Goal: Use online tool/utility: Utilize a website feature to perform a specific function

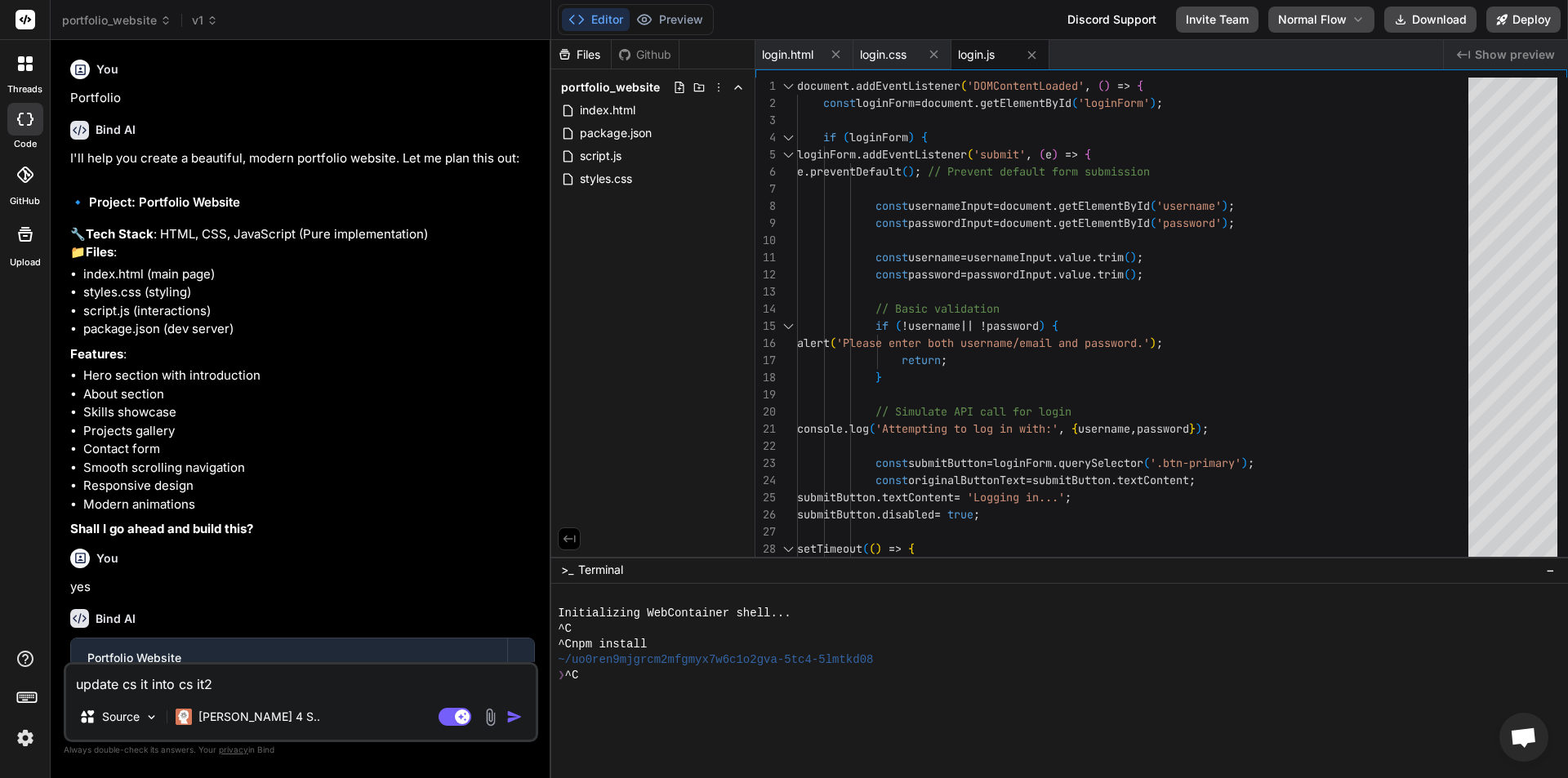
scroll to position [700, 0]
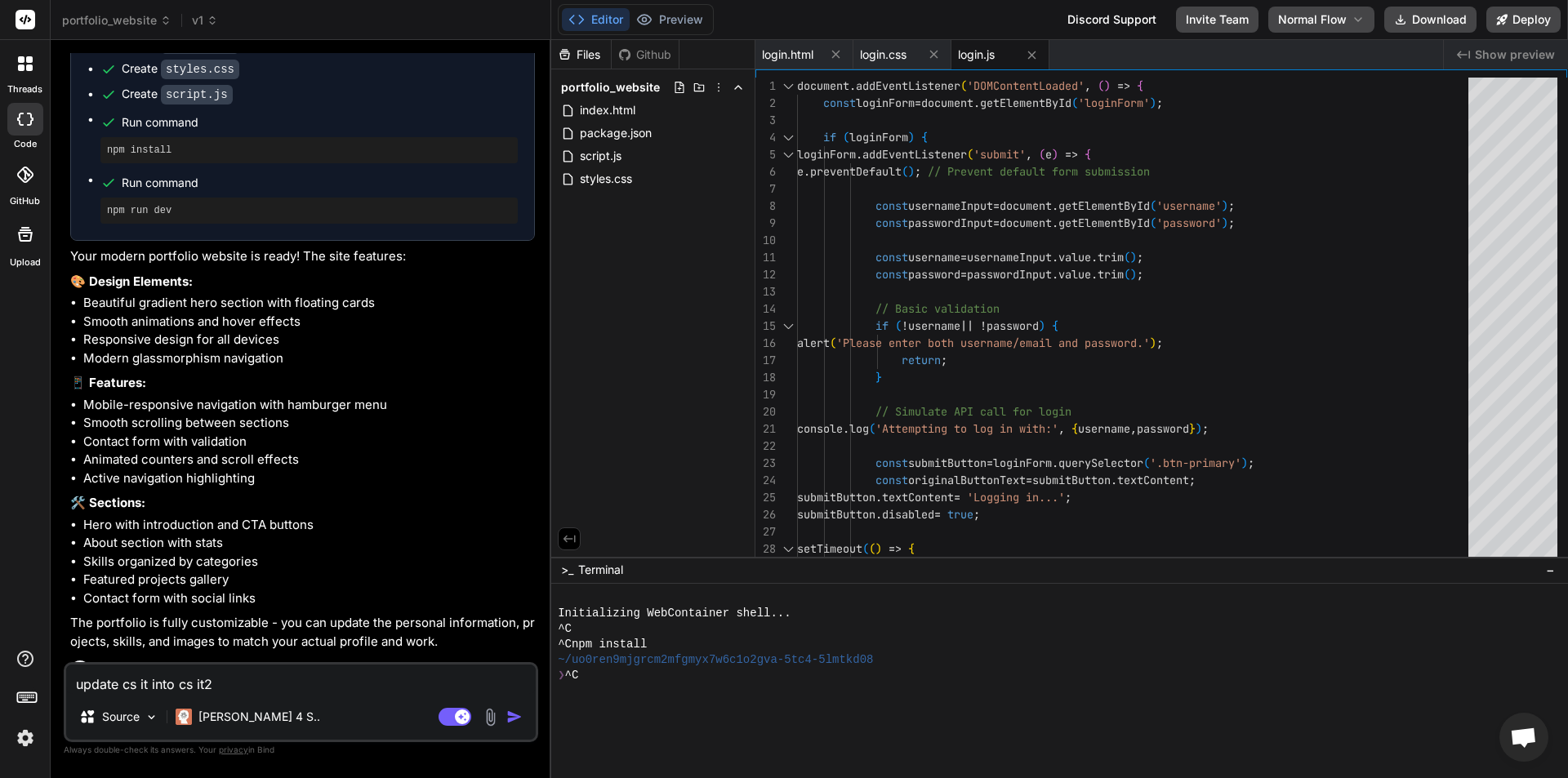
click at [251, 685] on textarea "update cs it into cs it2" at bounding box center [300, 679] width 470 height 30
click at [513, 715] on img "button" at bounding box center [514, 717] width 16 height 16
type textarea "x"
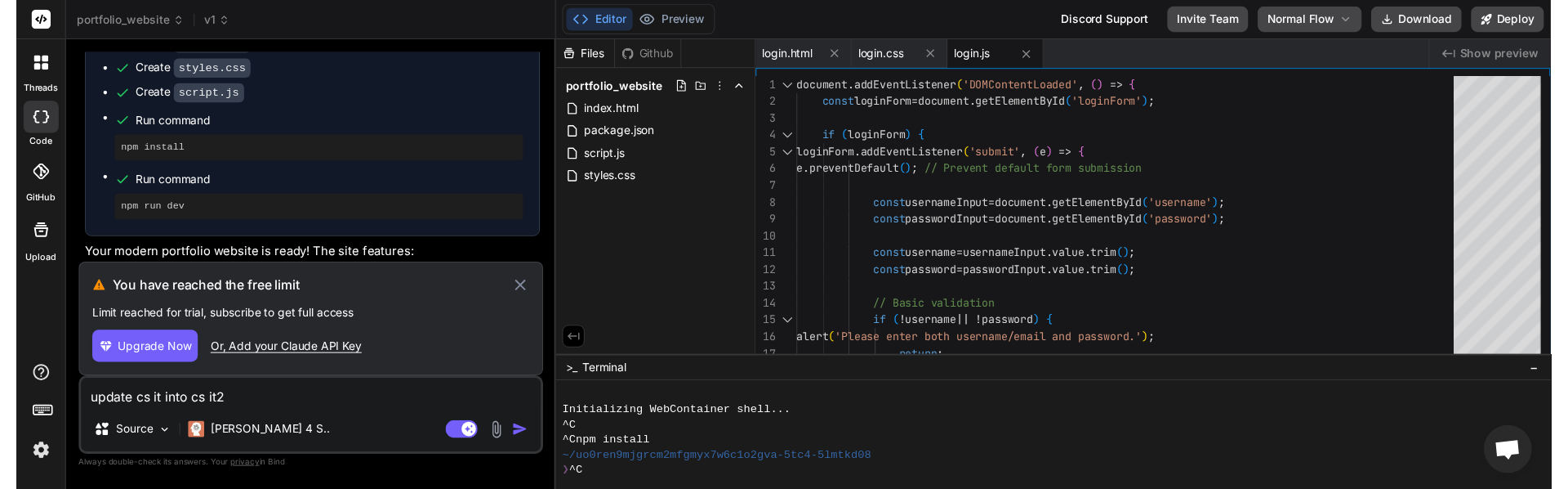
scroll to position [16, 0]
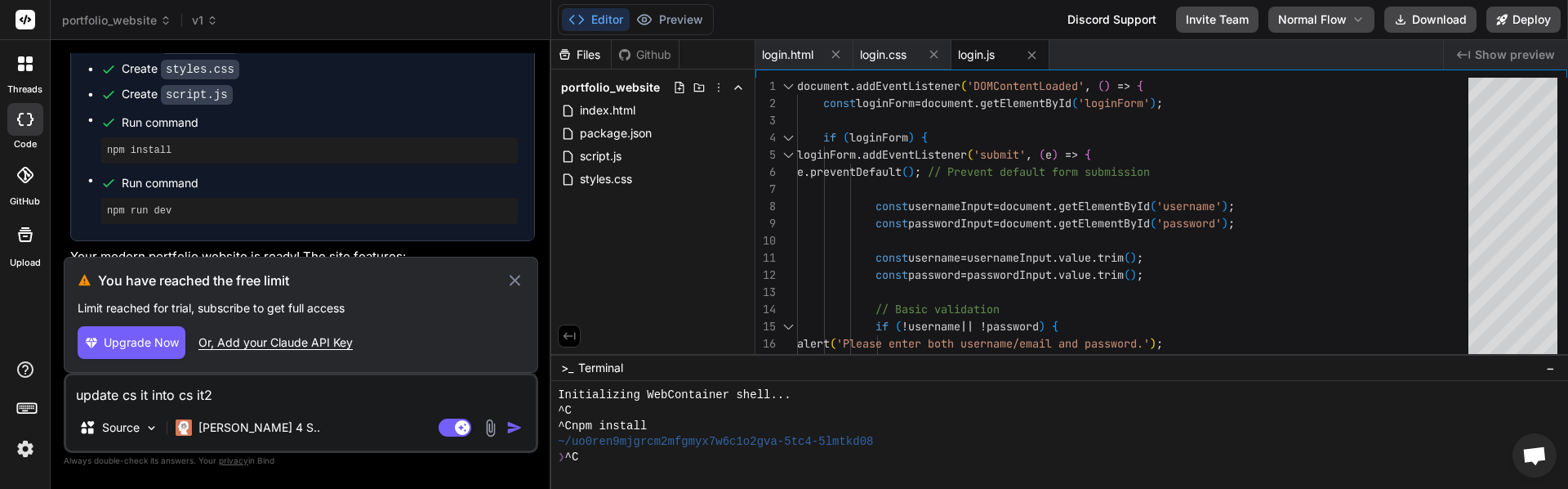
click at [517, 427] on img "button" at bounding box center [514, 427] width 16 height 16
click at [513, 434] on img "button" at bounding box center [514, 427] width 16 height 16
click at [512, 433] on img "button" at bounding box center [514, 427] width 16 height 16
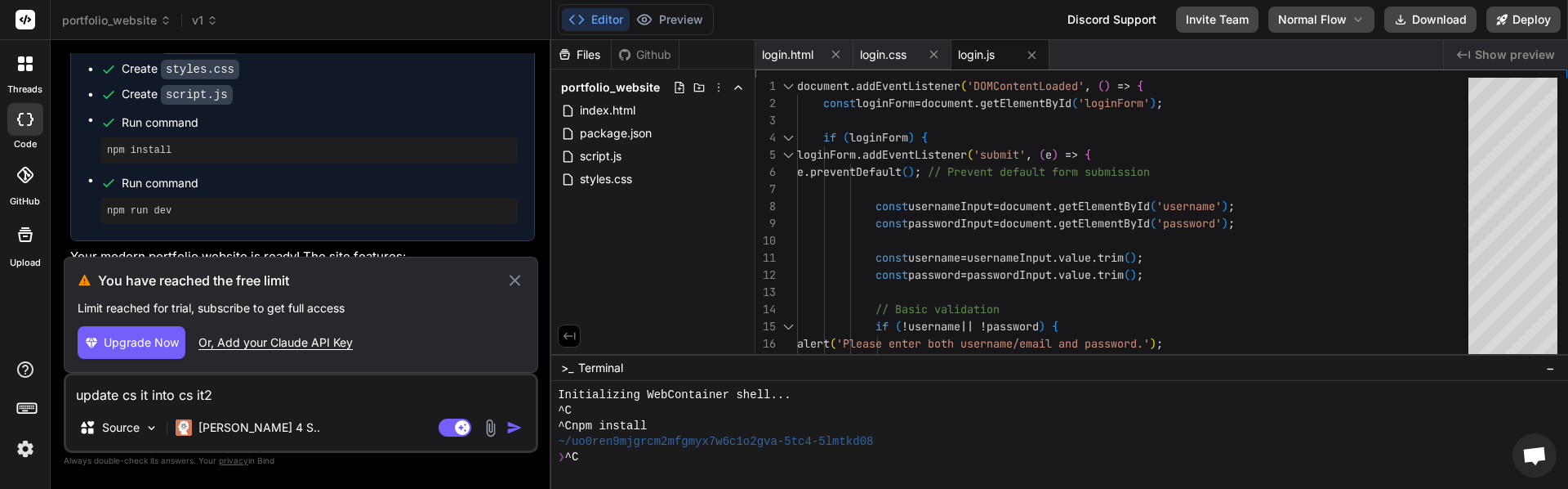
click at [512, 433] on img "button" at bounding box center [514, 427] width 16 height 16
click at [510, 282] on icon at bounding box center [514, 281] width 19 height 20
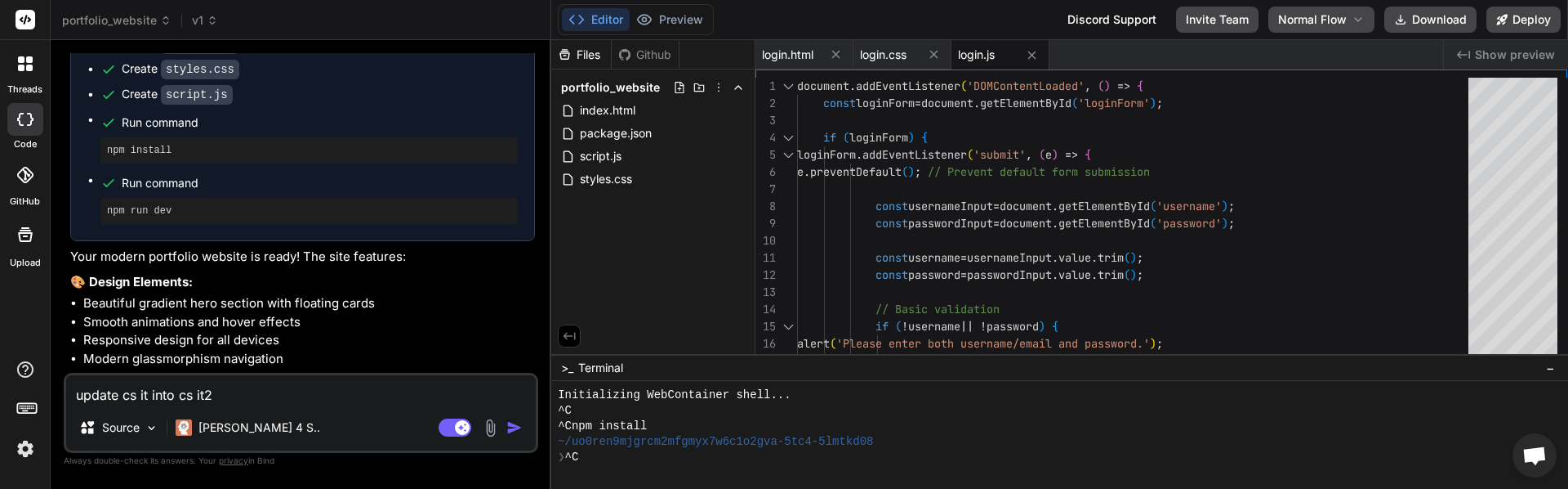
type textarea "x"
click at [240, 417] on div "Claude 4 S.." at bounding box center [248, 427] width 158 height 33
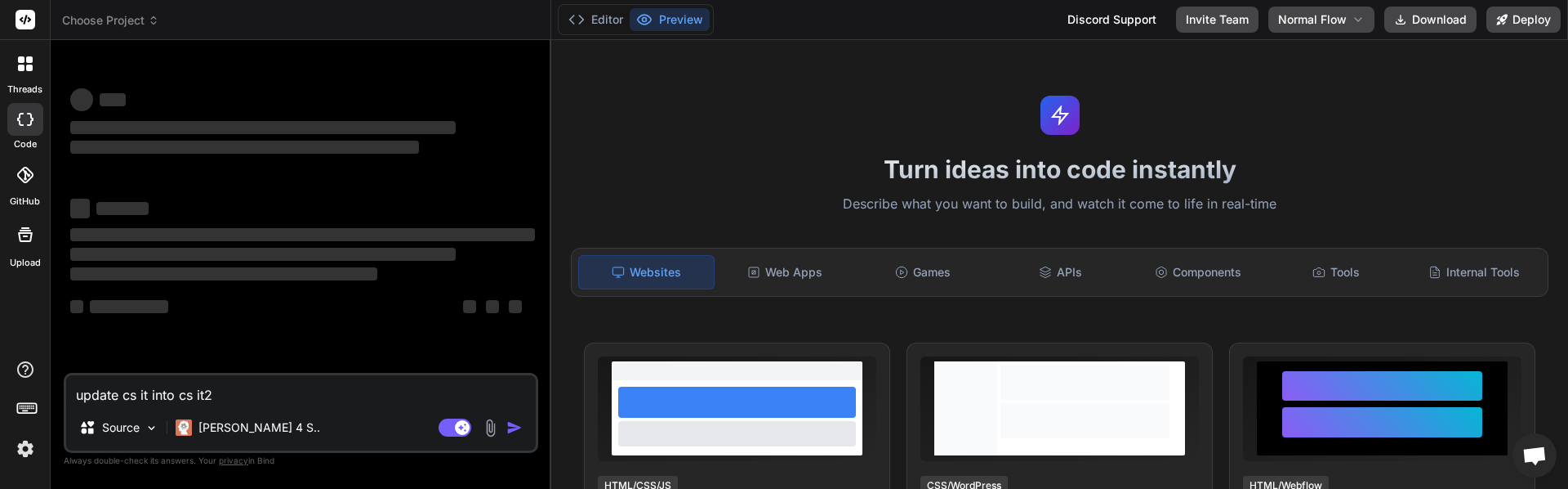
click at [513, 432] on img "button" at bounding box center [514, 427] width 16 height 16
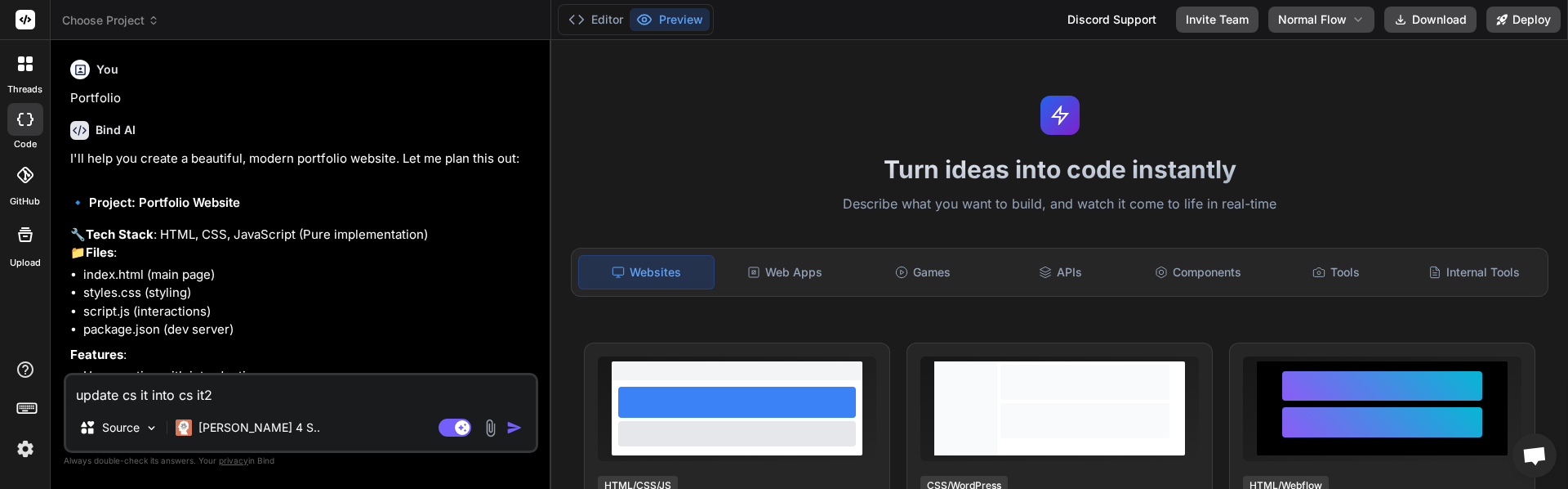
click at [513, 432] on img "button" at bounding box center [514, 427] width 16 height 16
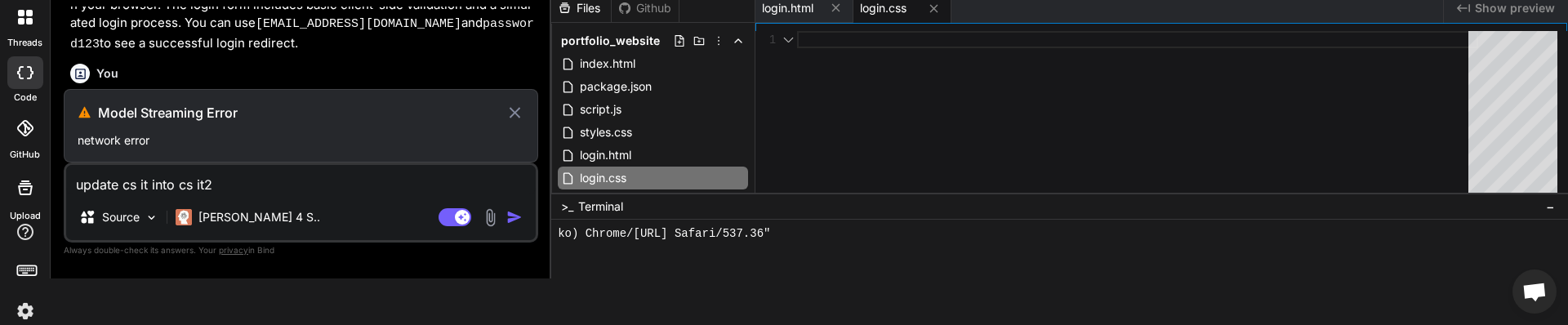
scroll to position [2065, 0]
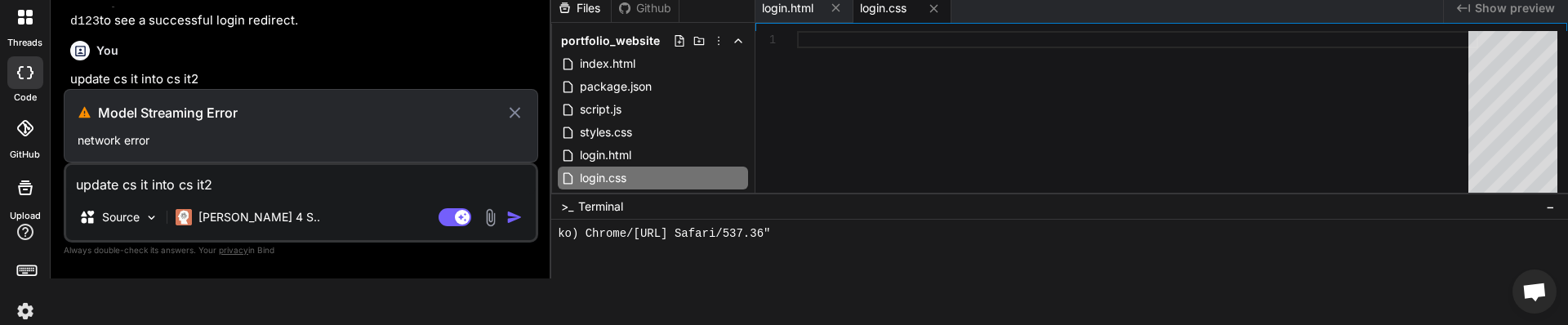
click at [191, 188] on textarea "update cs it into cs it2" at bounding box center [300, 180] width 470 height 30
type textarea "x"
type textarea "H"
type textarea "x"
type textarea "He"
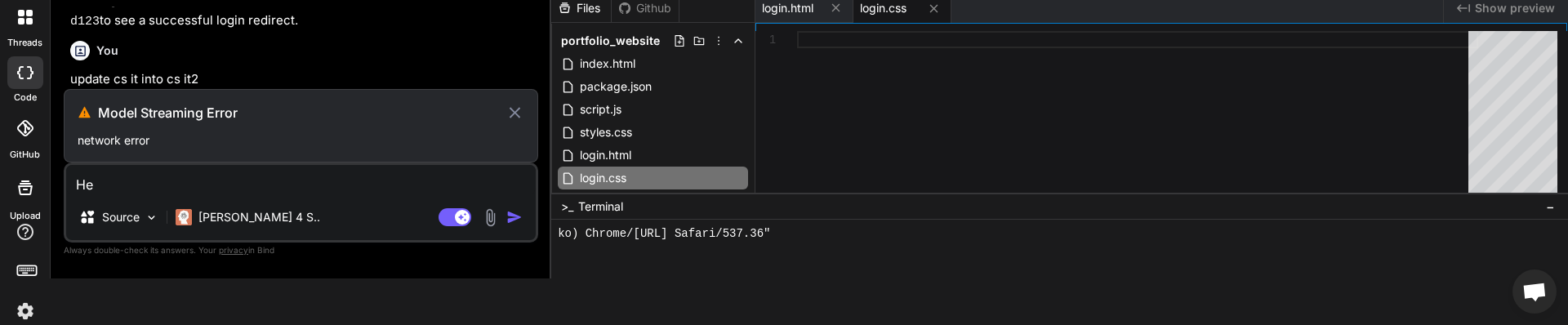
type textarea "x"
type textarea "Hel"
type textarea "x"
type textarea "Hell"
type textarea "x"
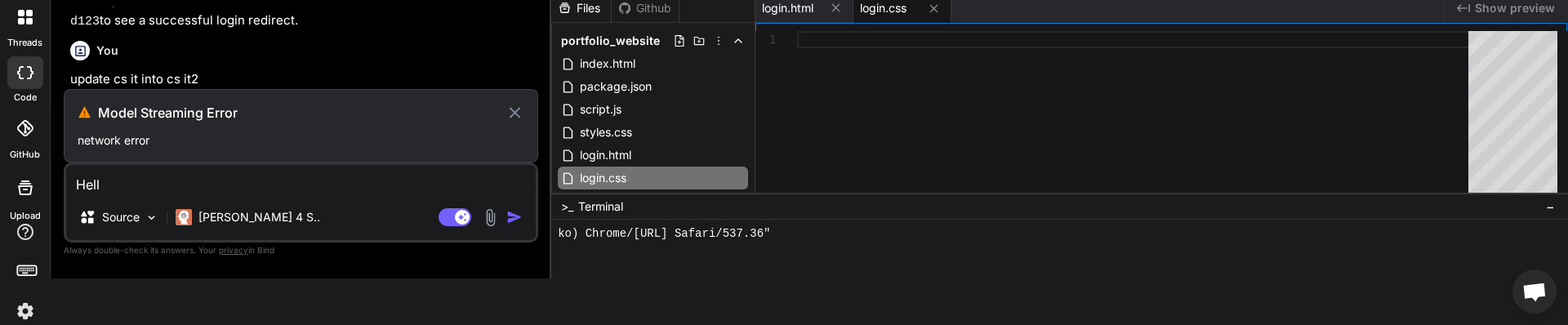
type textarea "Hello"
type textarea "x"
type textarea "Hello"
type textarea "x"
type textarea "Hello w"
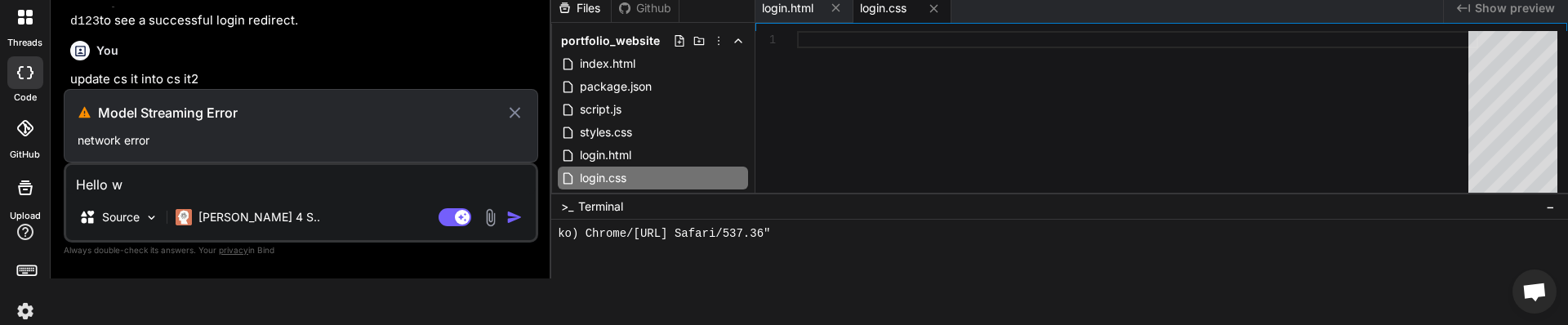
type textarea "x"
type textarea "Hello wo"
type textarea "x"
type textarea "Hello wor"
type textarea "x"
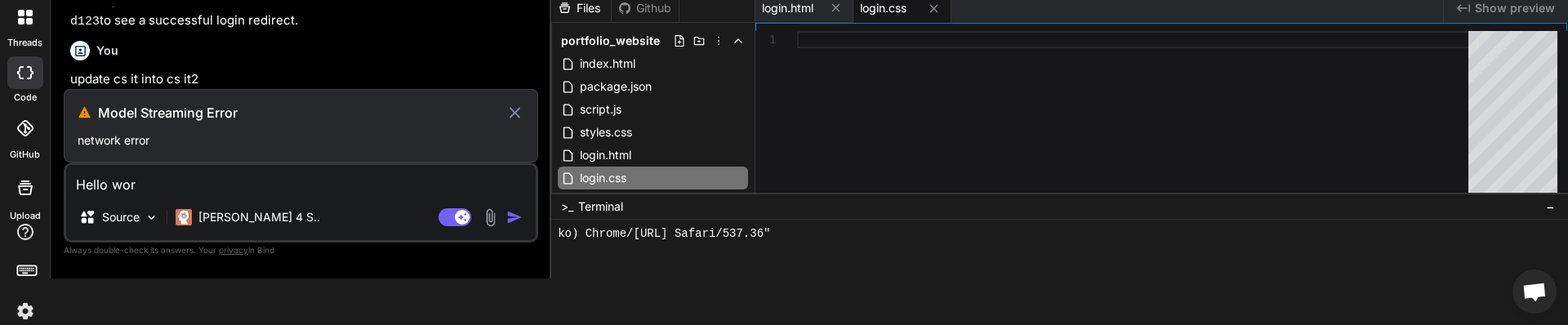
type textarea "Hello worl"
type textarea "x"
type textarea "Hello world"
type textarea "x"
type textarea "Hello world"
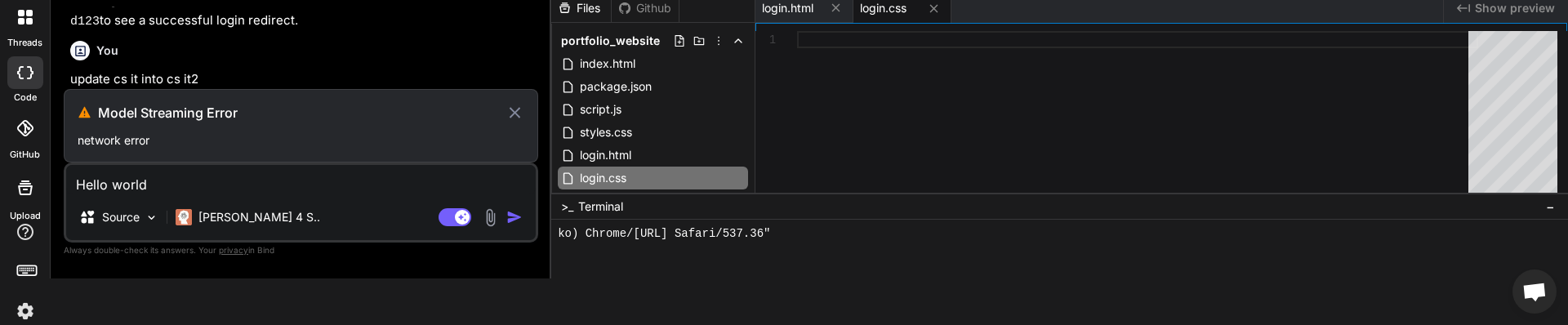
click at [516, 115] on icon at bounding box center [514, 113] width 19 height 20
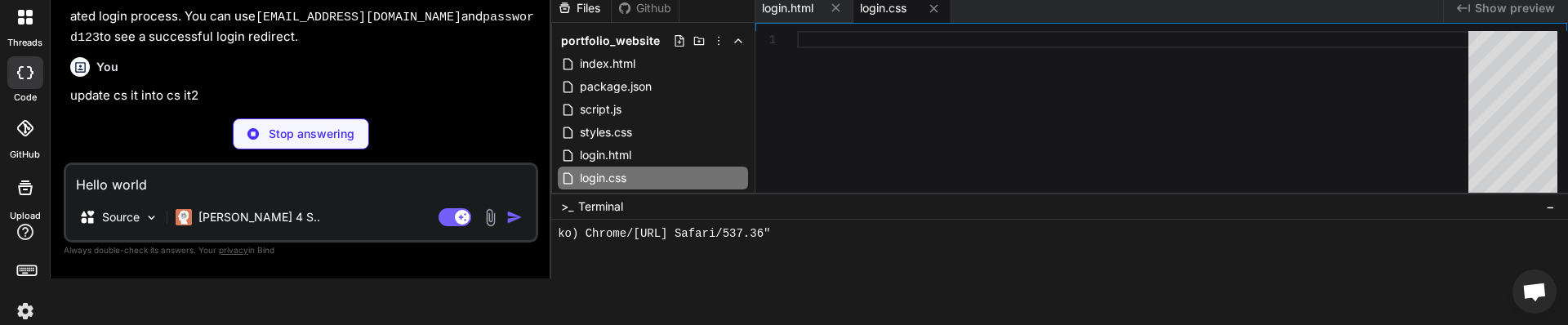
click at [262, 128] on div "Stop answering" at bounding box center [301, 134] width 137 height 31
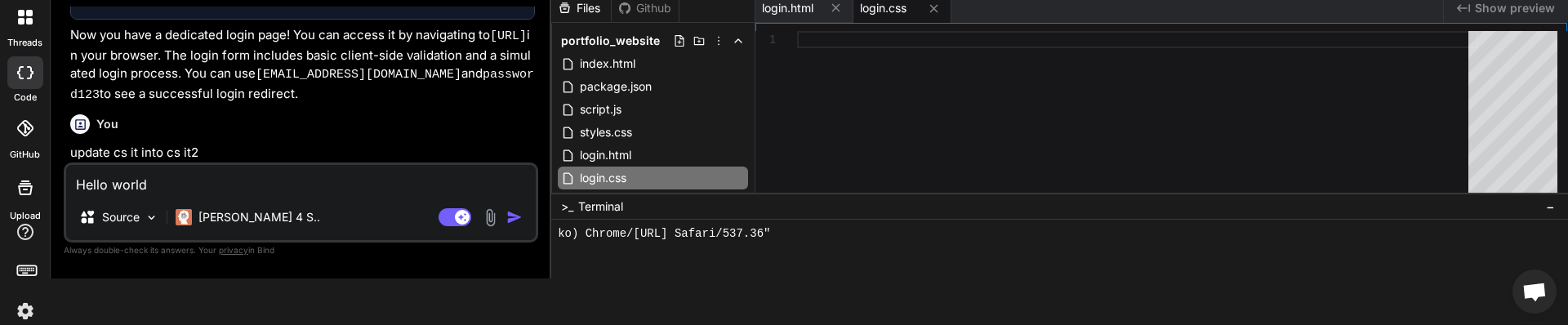
click at [517, 217] on img "button" at bounding box center [514, 217] width 16 height 16
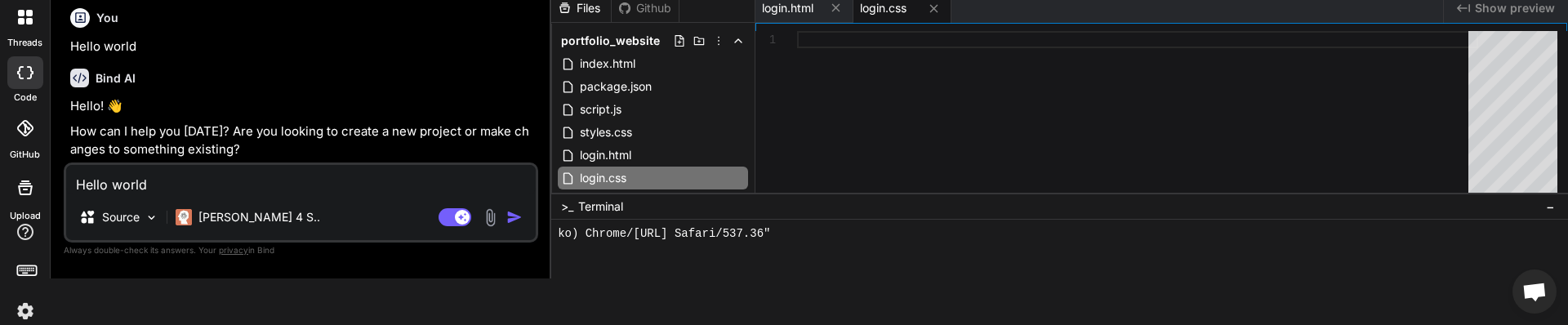
scroll to position [2152, 0]
type textarea "x"
